Goal: Find specific page/section: Find specific page/section

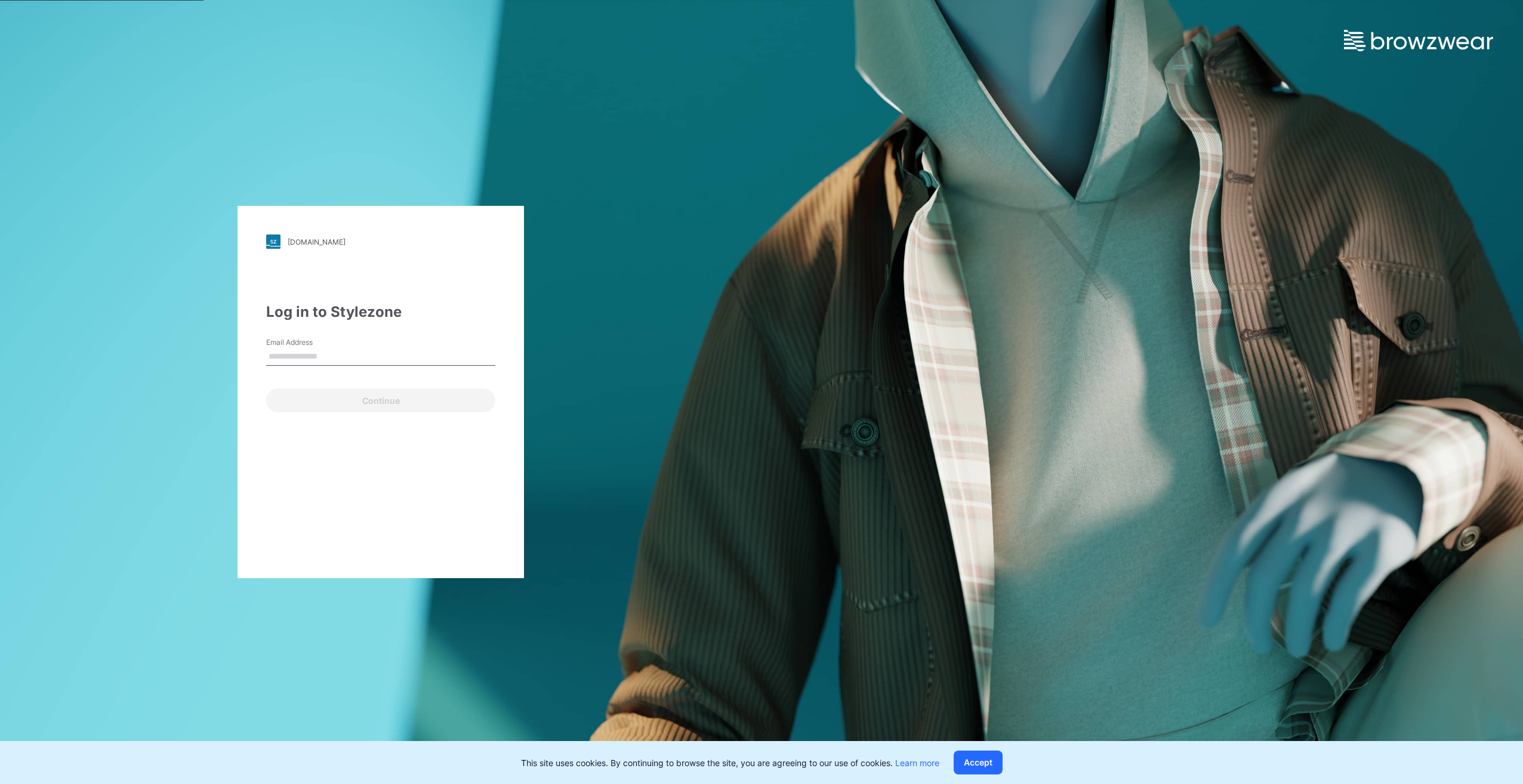
click at [309, 354] on input "Email Address" at bounding box center [381, 357] width 229 height 18
type input "**********"
click at [326, 399] on button "Continue" at bounding box center [381, 400] width 229 height 24
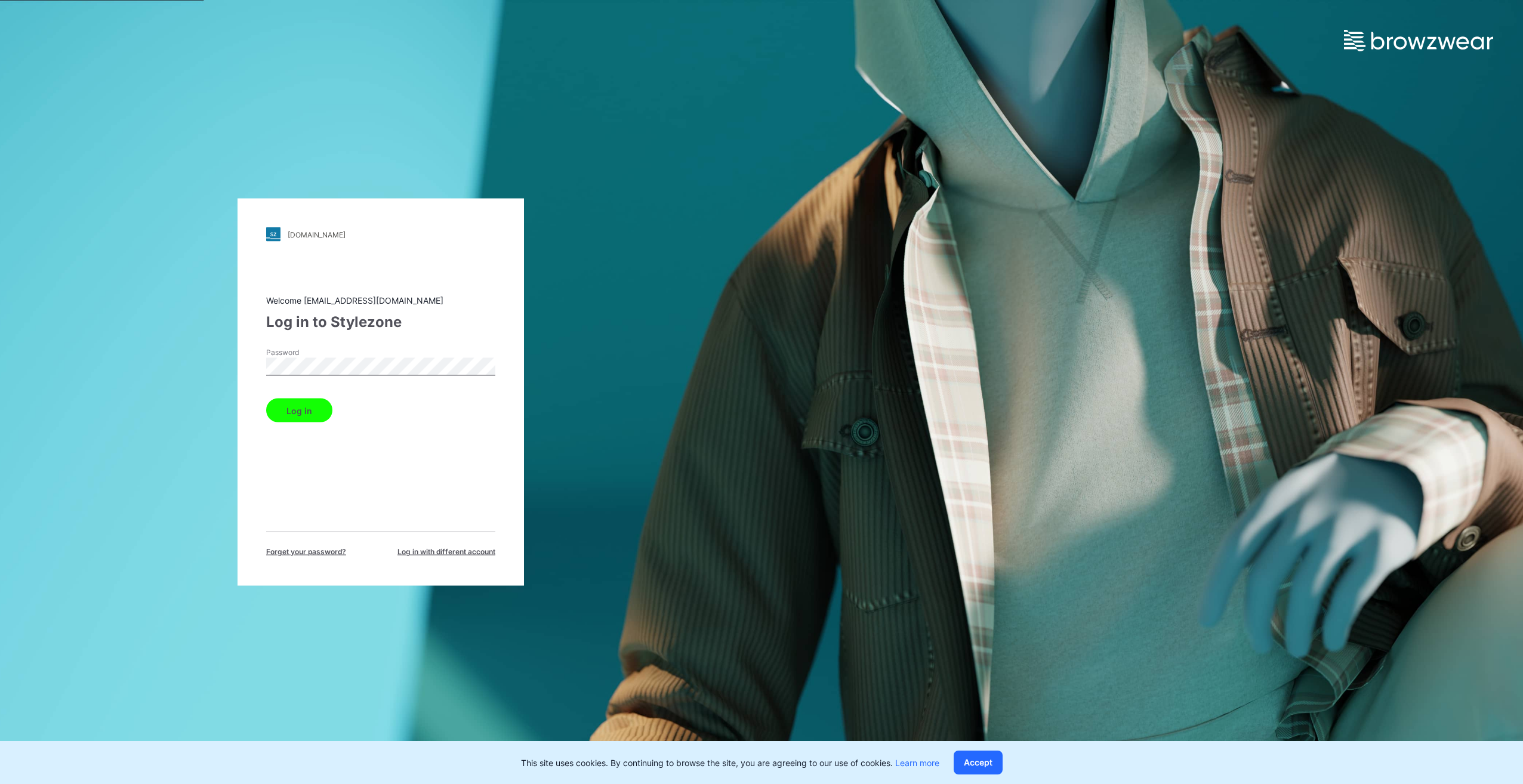
click at [308, 411] on button "Log in" at bounding box center [299, 410] width 66 height 24
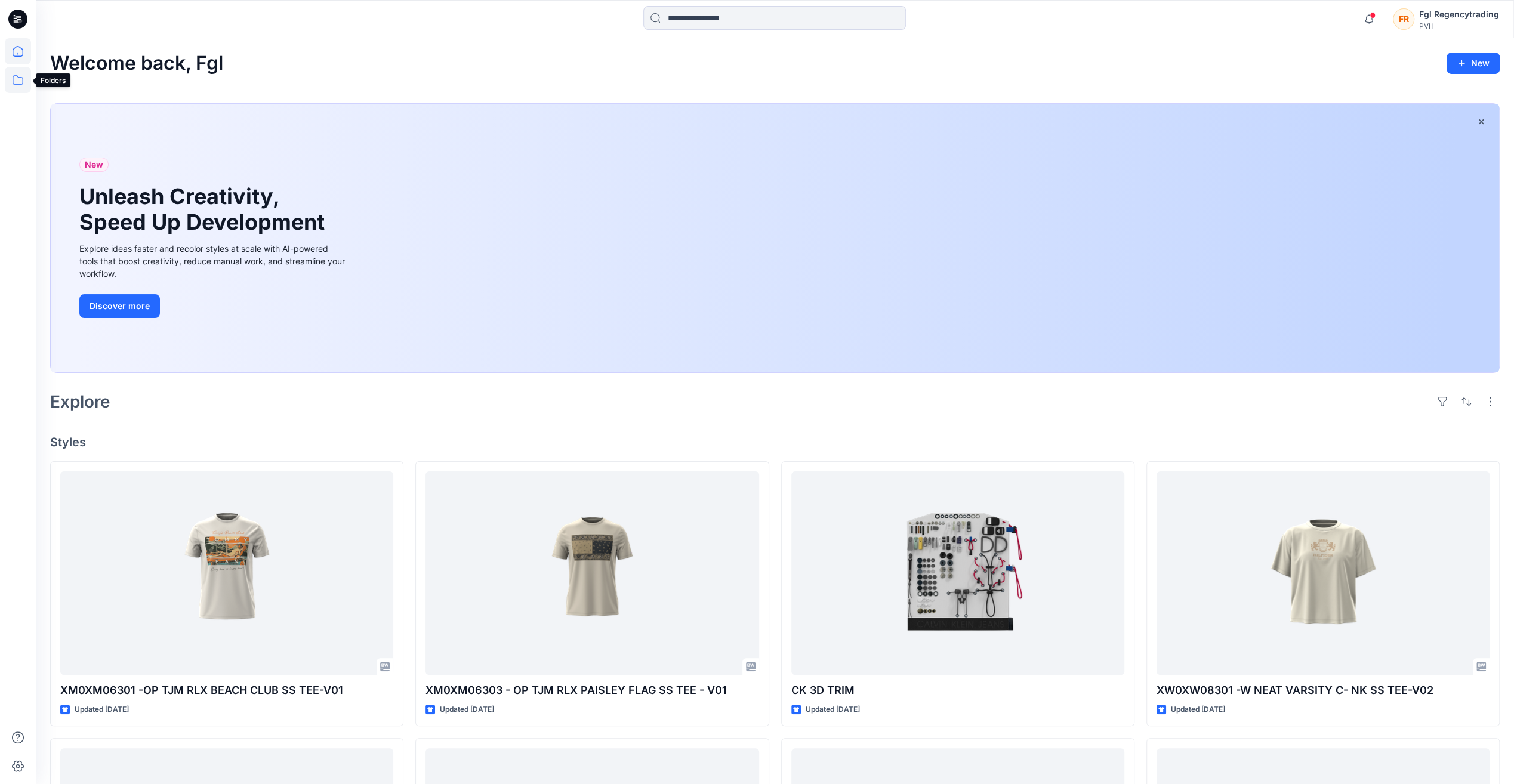
click at [25, 81] on icon at bounding box center [18, 80] width 26 height 26
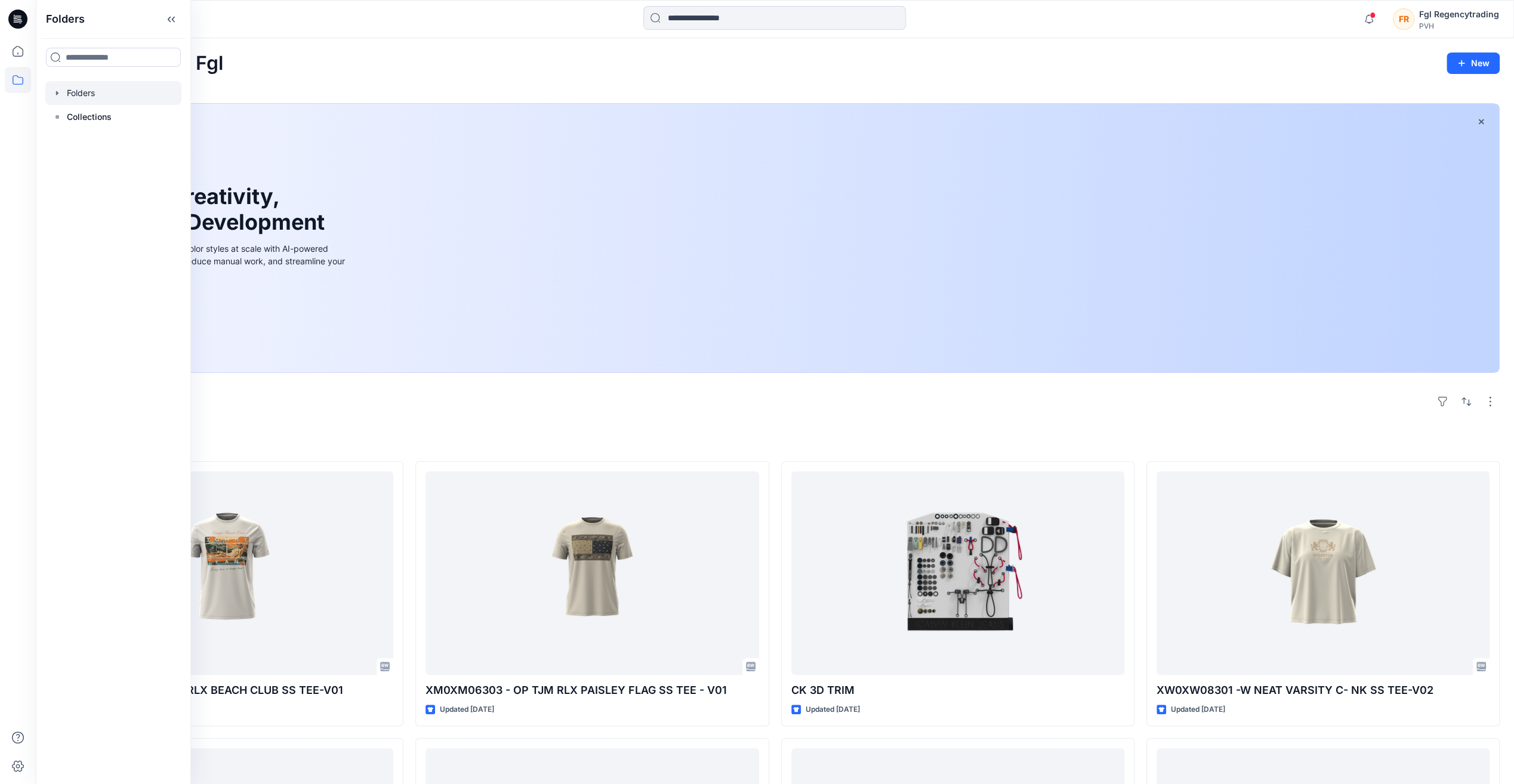
click at [95, 97] on div at bounding box center [113, 93] width 136 height 24
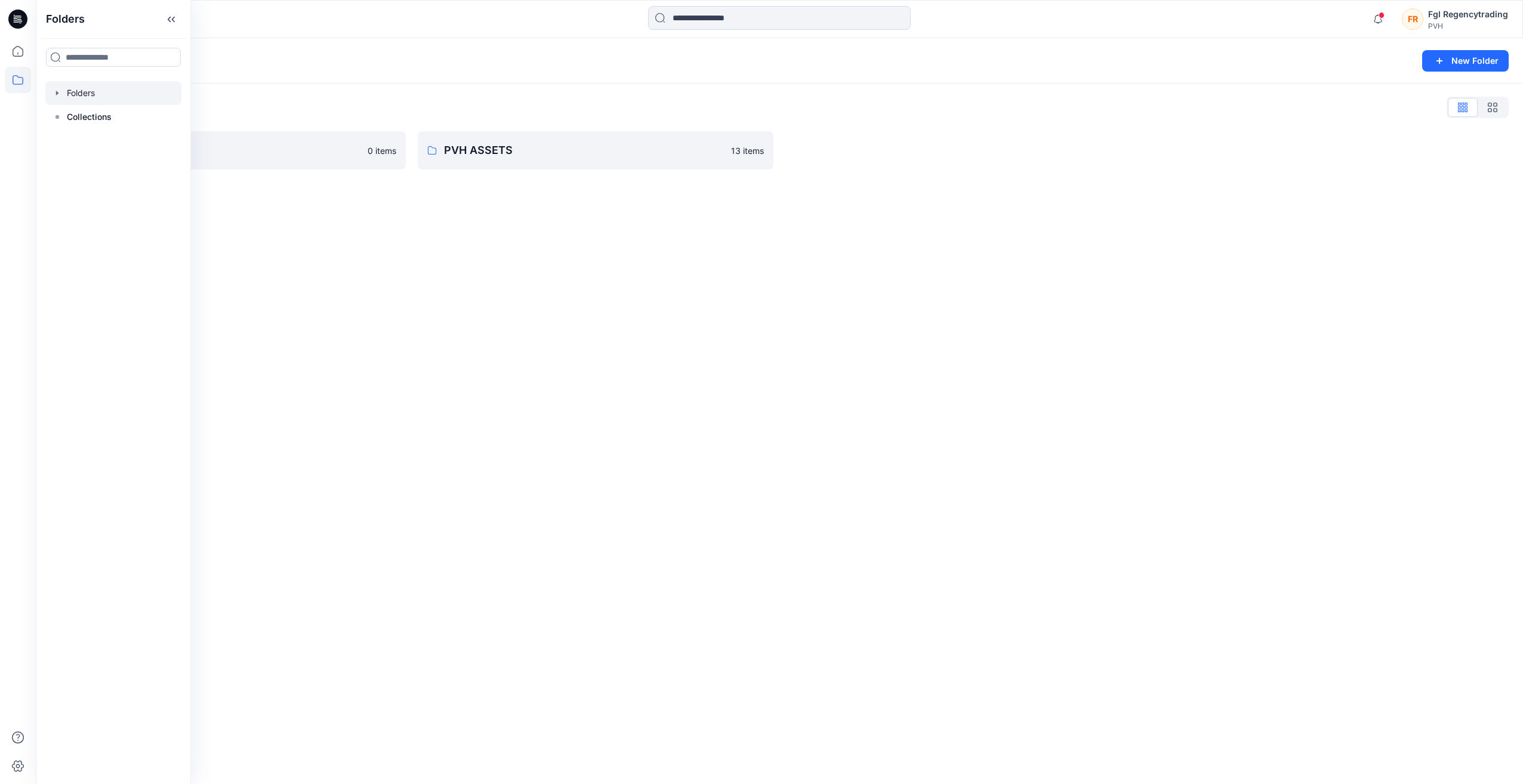
click at [354, 262] on div "Folders New Folder Folders List FGL 0 items PVH ASSETS 13 items" at bounding box center [779, 411] width 1487 height 746
click at [478, 166] on link "PVH ASSETS 13 items" at bounding box center [595, 150] width 355 height 38
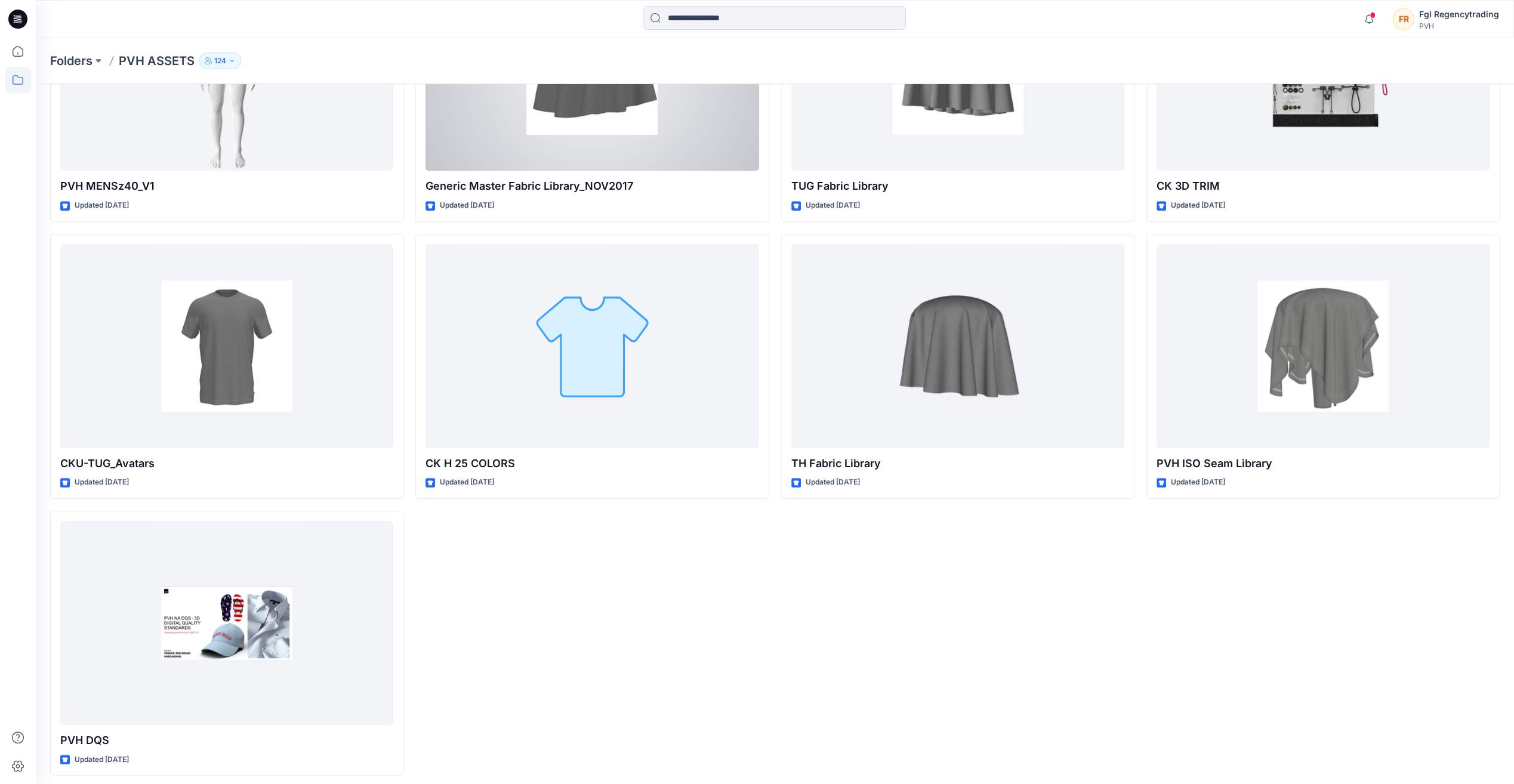
scroll to position [542, 0]
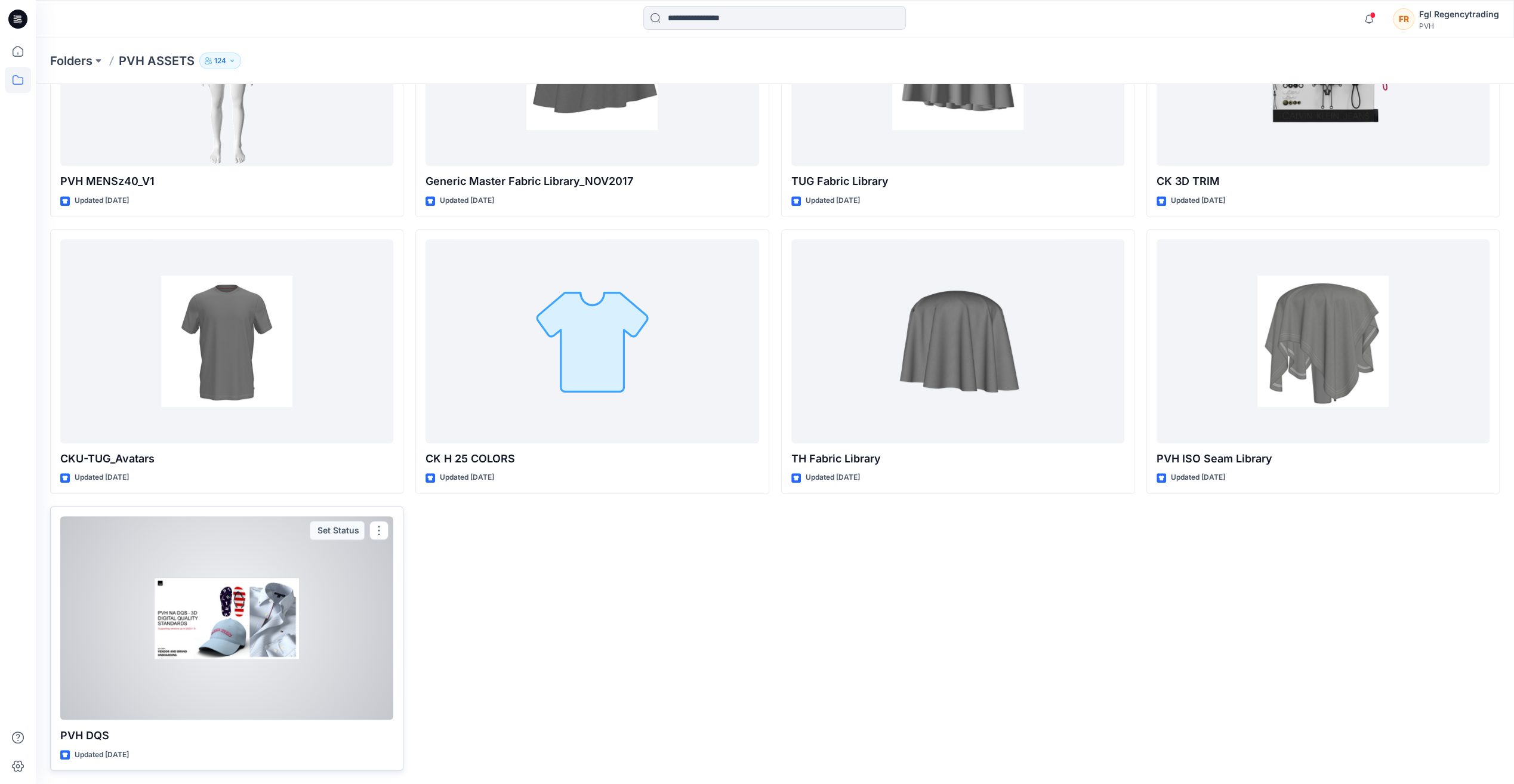
click at [275, 615] on div at bounding box center [227, 618] width 333 height 204
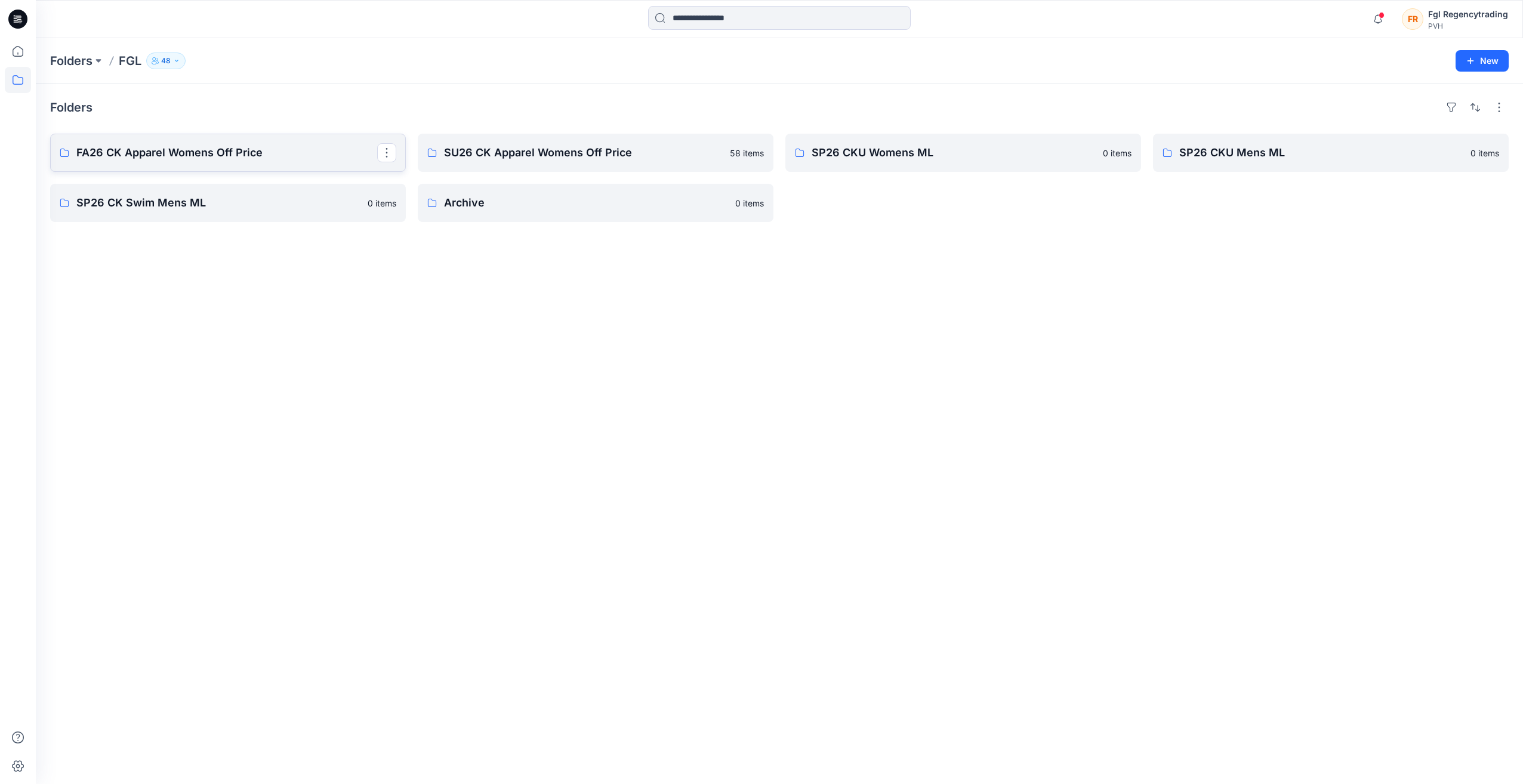
click at [255, 143] on link "FA26 CK Apparel Womens Off Price" at bounding box center [227, 152] width 355 height 38
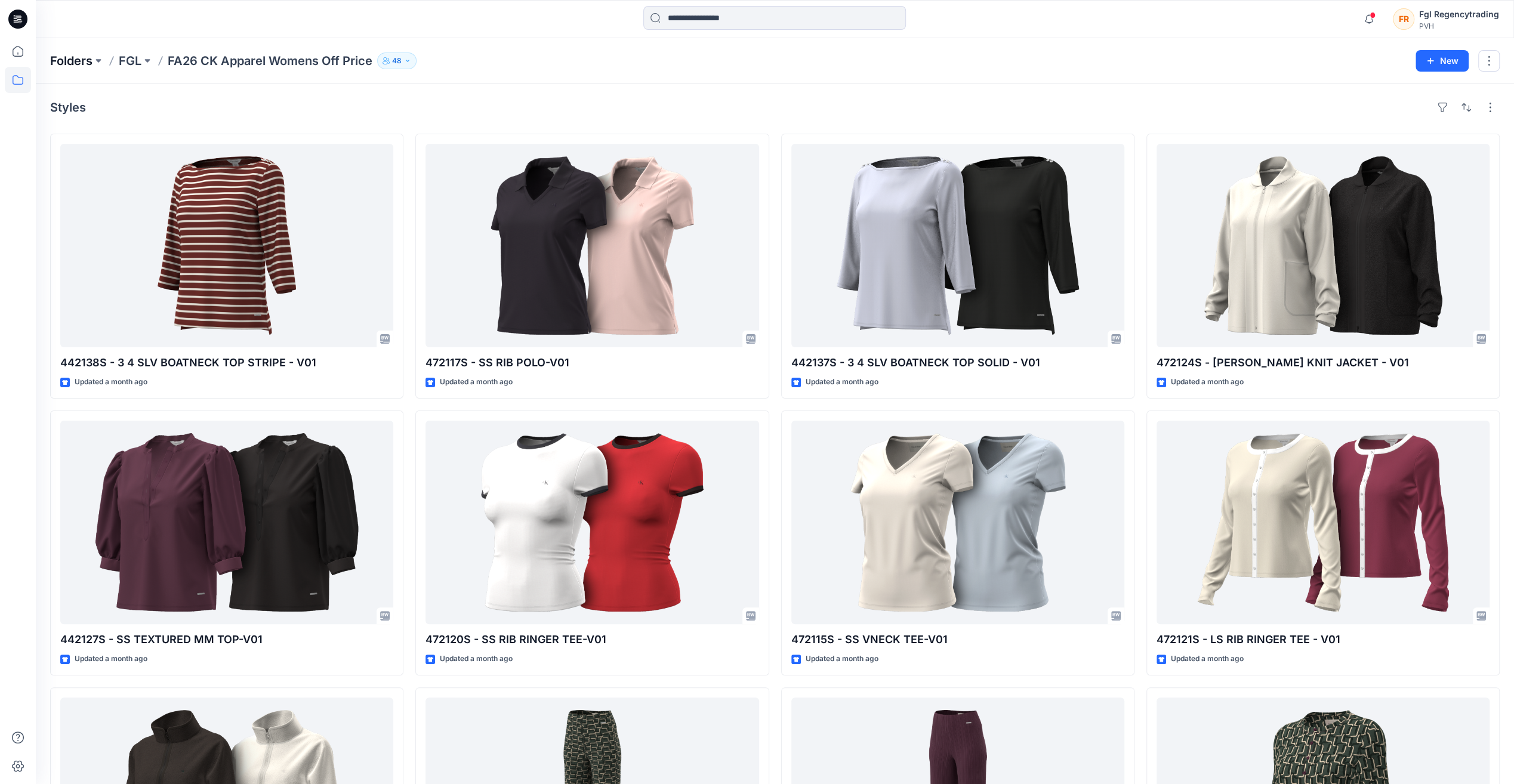
click at [62, 57] on p "Folders" at bounding box center [71, 60] width 42 height 16
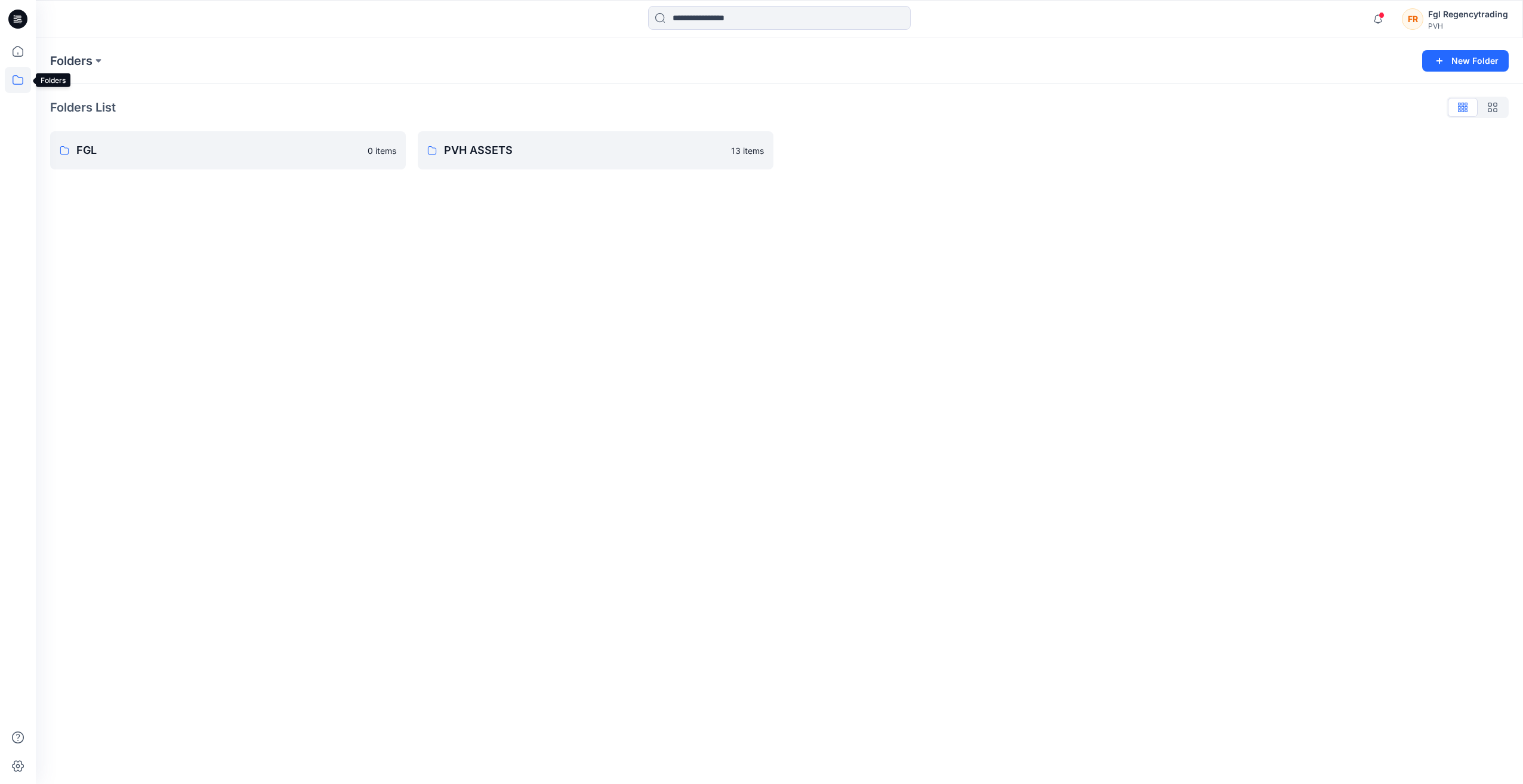
click at [15, 87] on icon at bounding box center [18, 80] width 26 height 26
click at [99, 93] on div at bounding box center [113, 93] width 136 height 24
click at [280, 147] on p "FGL" at bounding box center [219, 150] width 284 height 16
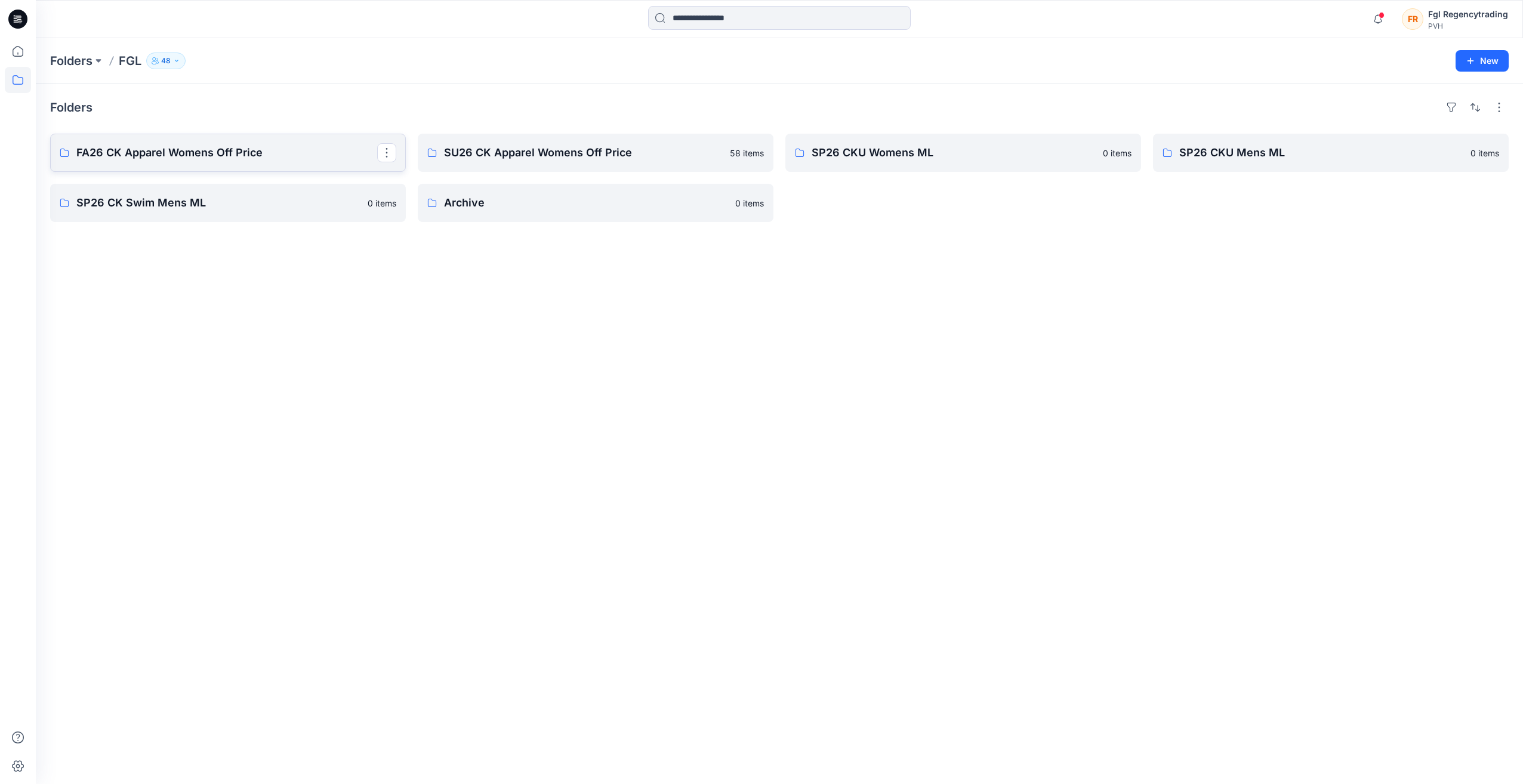
click at [295, 152] on p "FA26 CK Apparel Womens Off Price" at bounding box center [227, 152] width 301 height 16
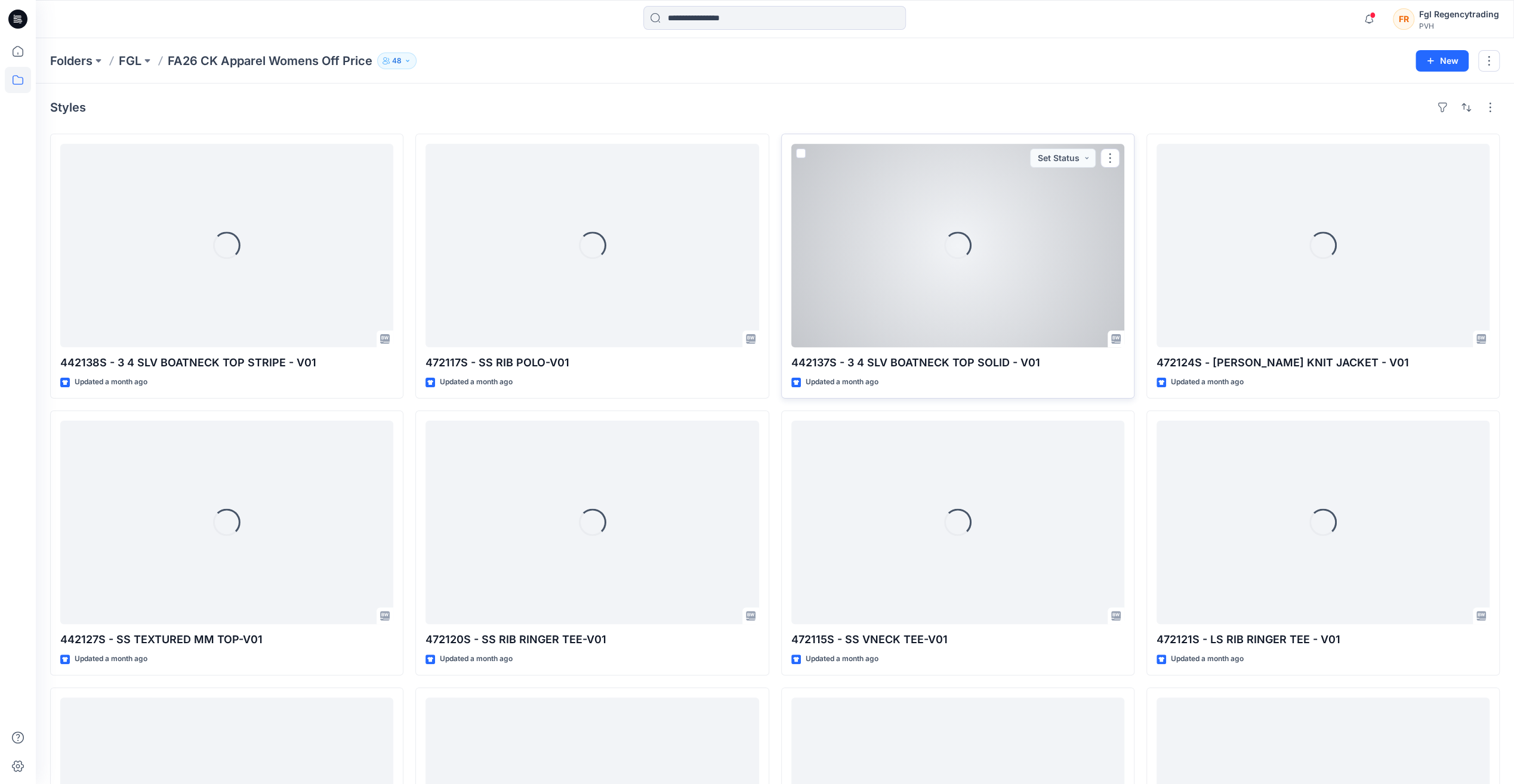
click at [979, 246] on div "Loading..." at bounding box center [958, 245] width 333 height 204
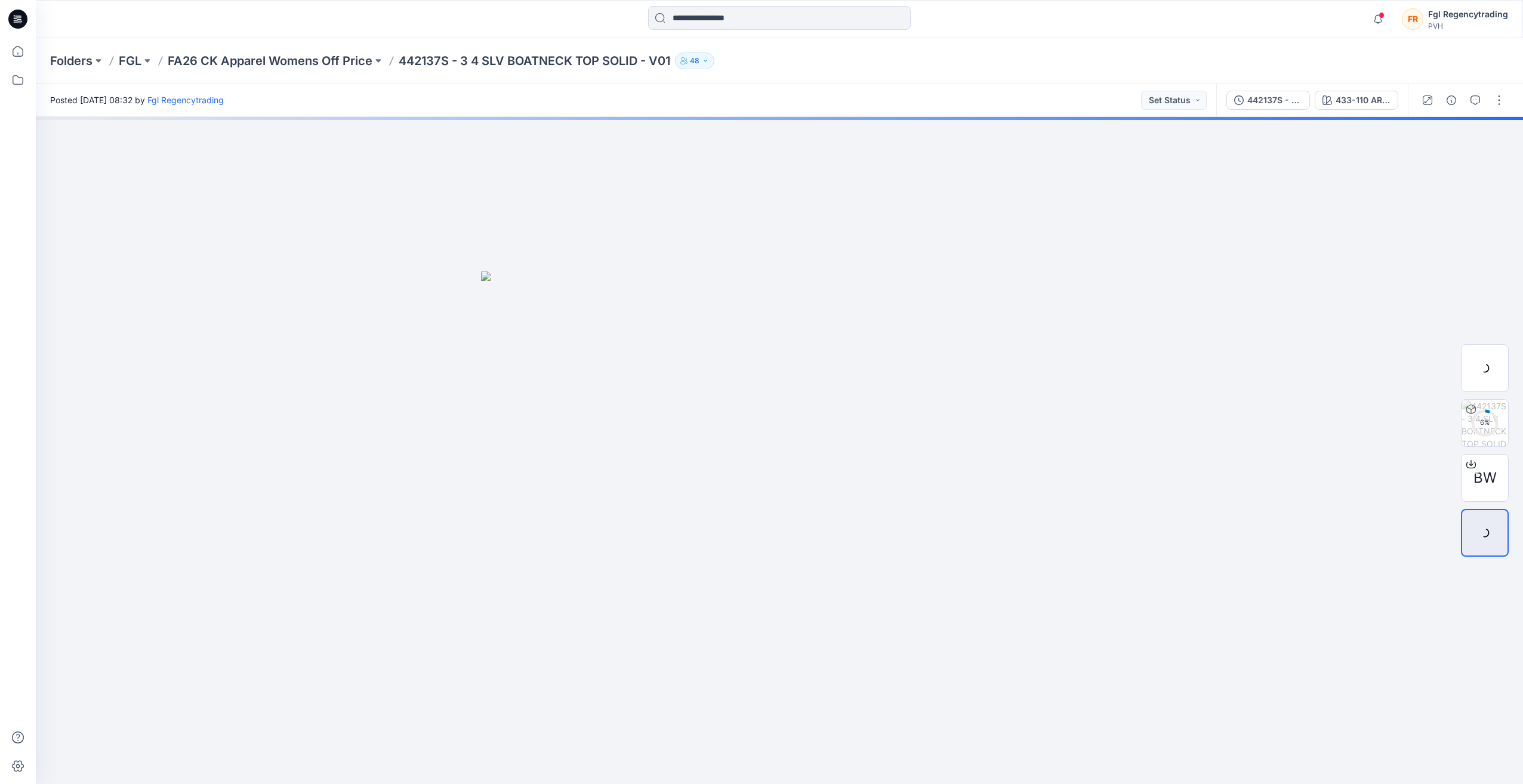
click at [705, 61] on icon "button" at bounding box center [705, 60] width 7 height 7
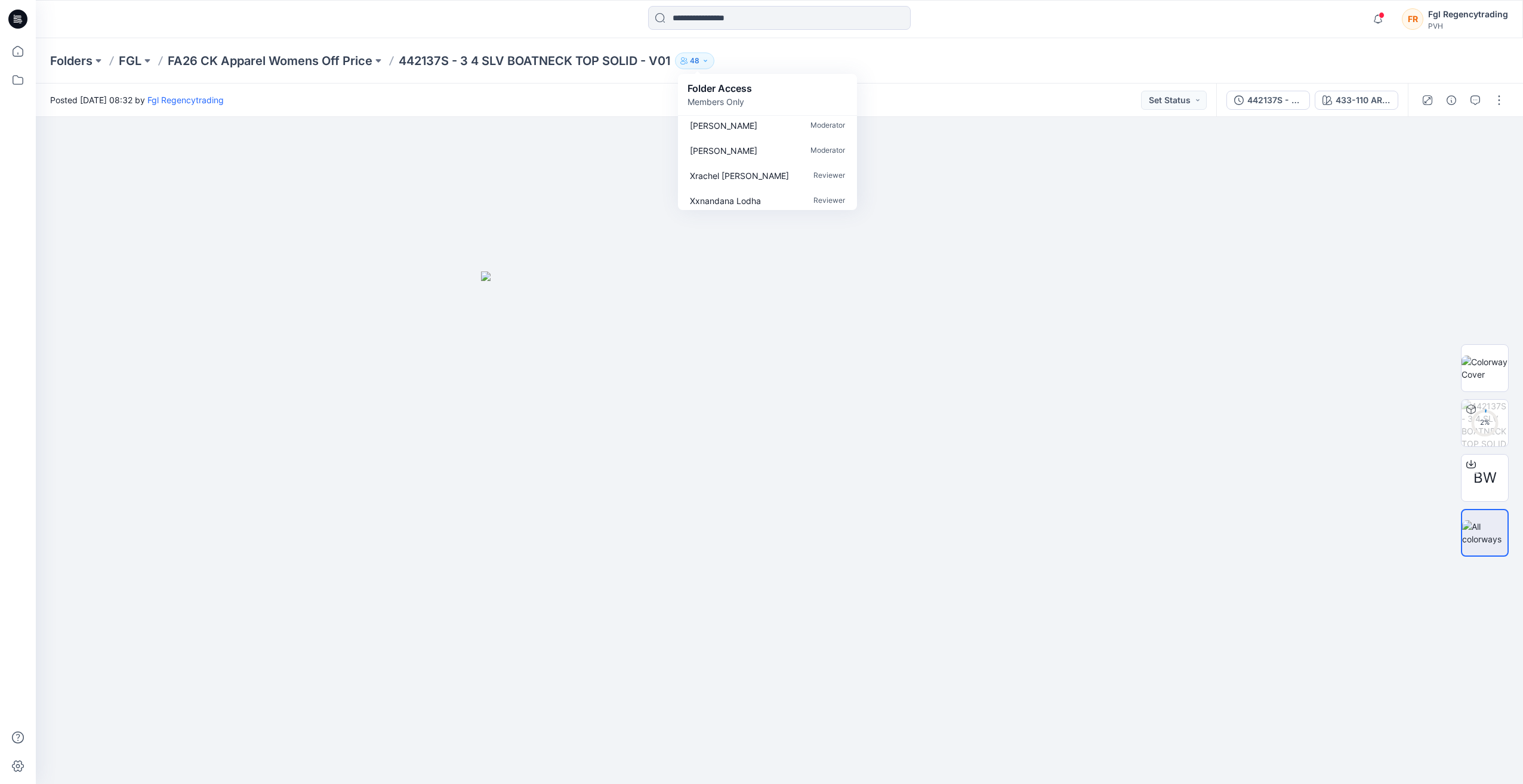
scroll to position [298, 0]
